Goal: Information Seeking & Learning: Learn about a topic

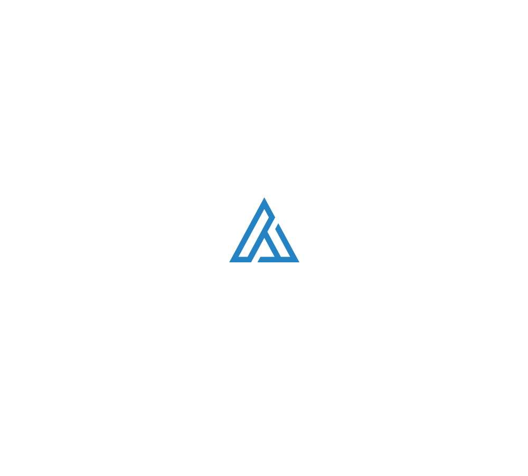
scroll to position [2171, 0]
